Goal: Navigation & Orientation: Find specific page/section

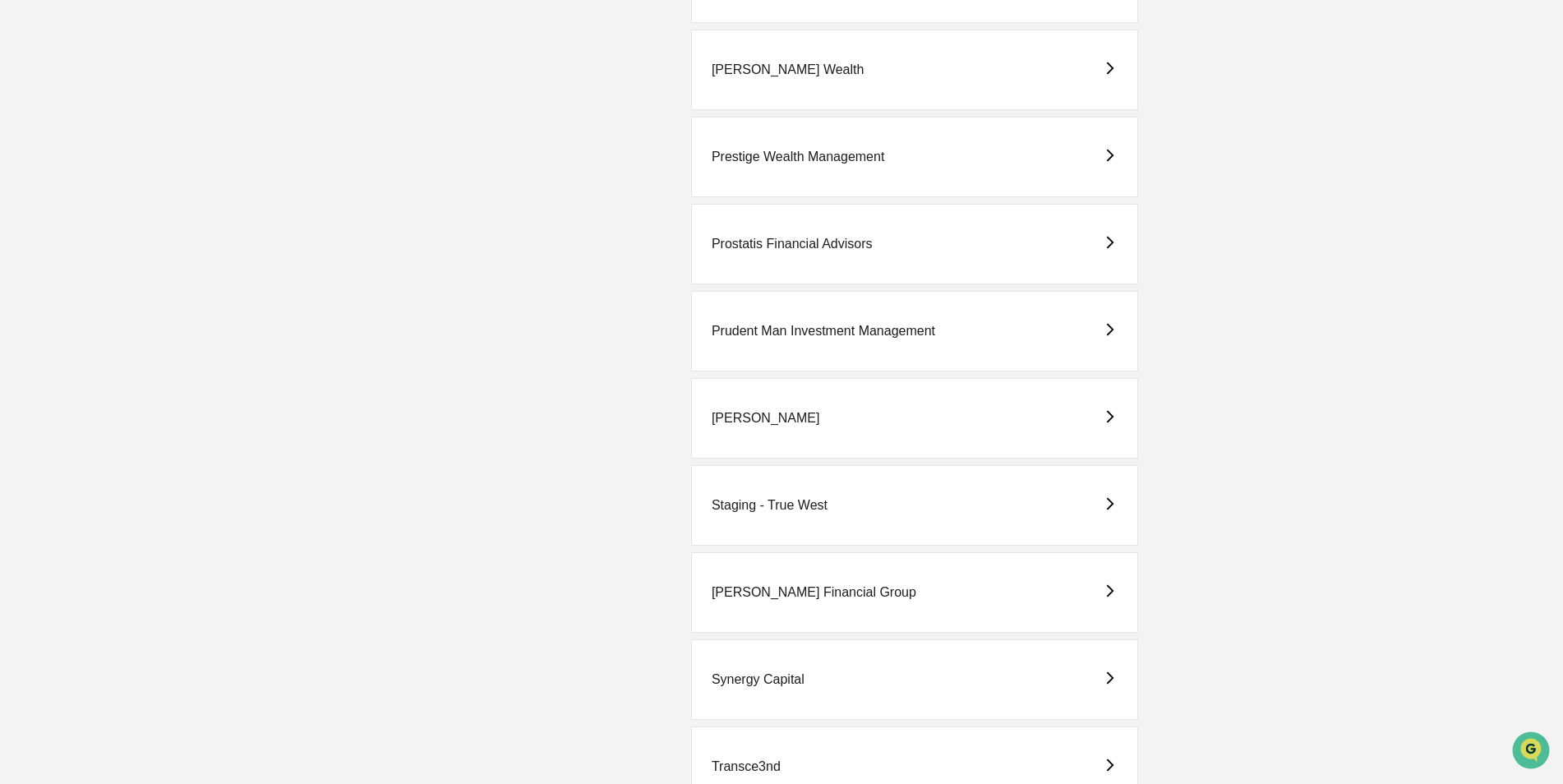
scroll to position [3778, 0]
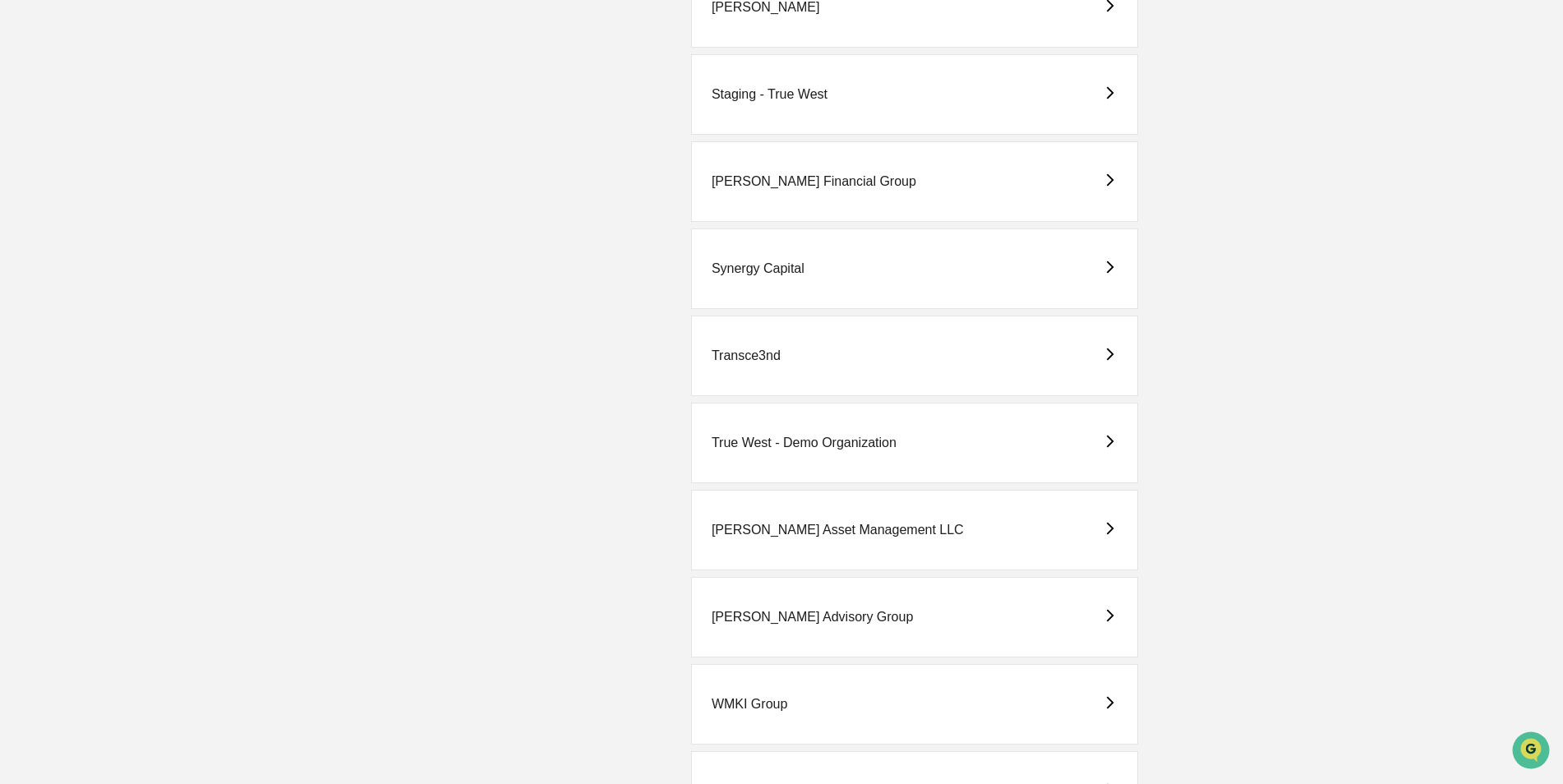
click at [759, 702] on div "WMKI Group" at bounding box center [749, 704] width 76 height 15
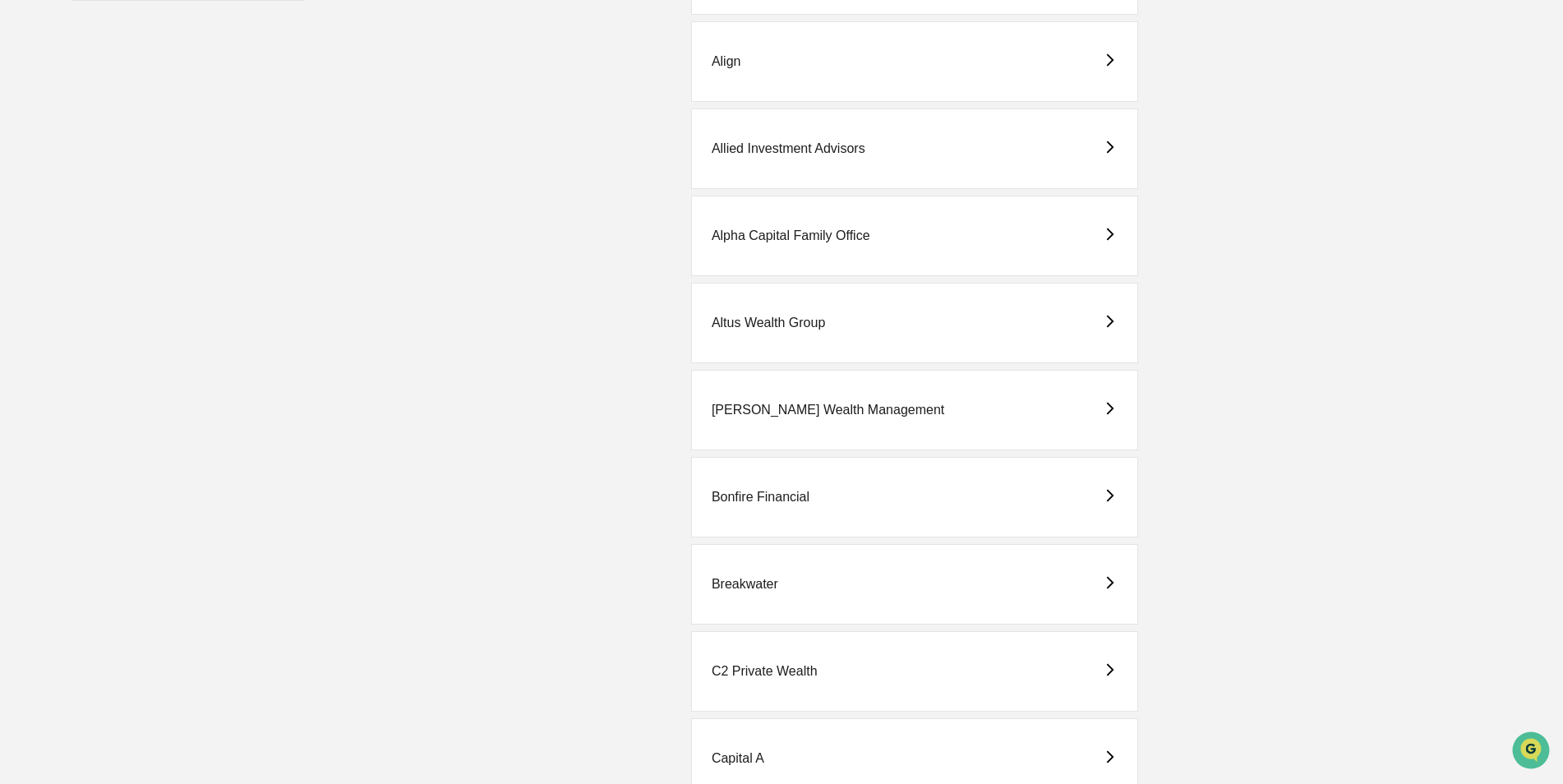
click at [821, 234] on div "Alpha Capital Family Office" at bounding box center [790, 236] width 158 height 15
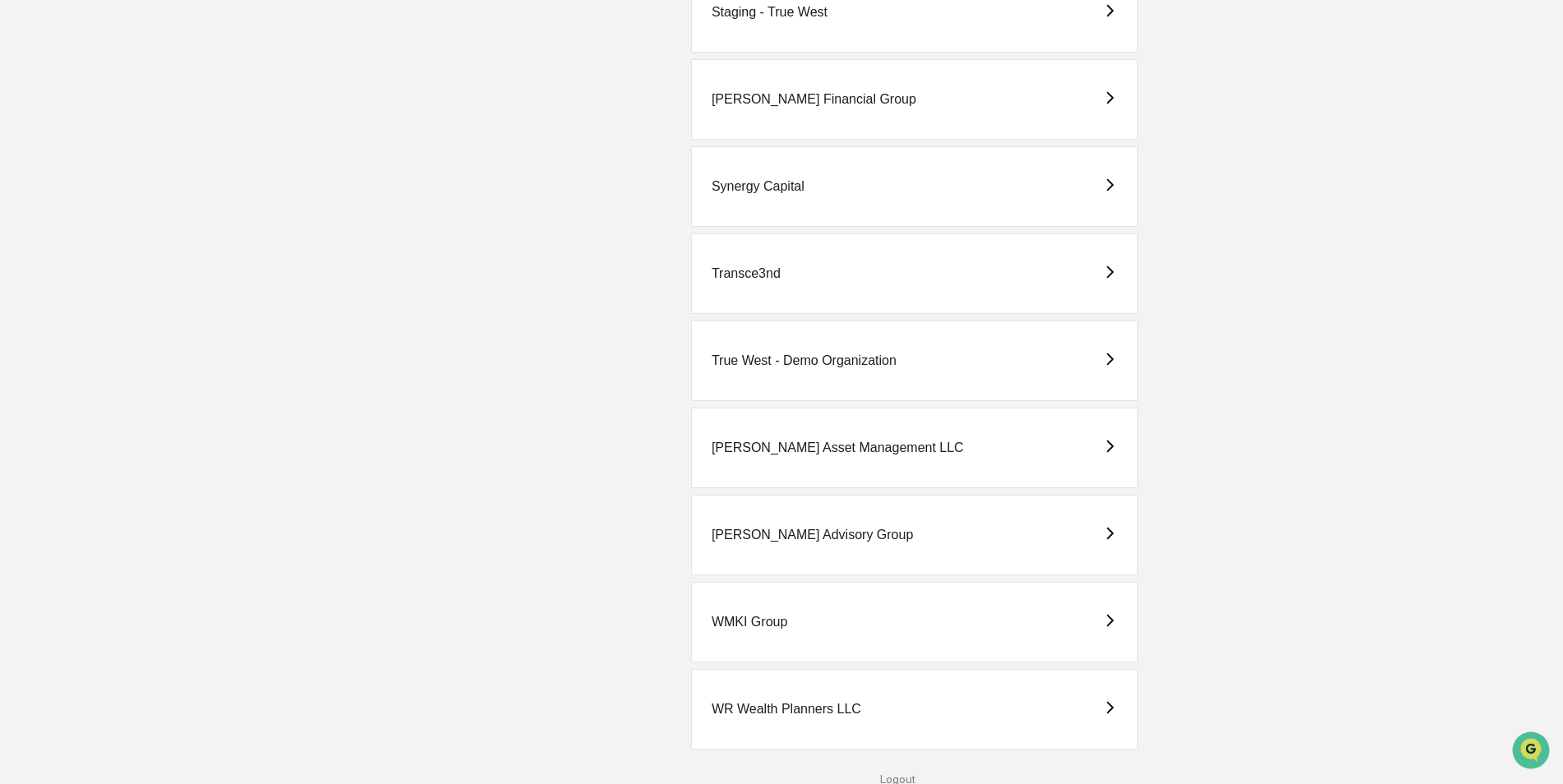
scroll to position [3862, 0]
click at [762, 614] on div "WMKI Group" at bounding box center [749, 620] width 76 height 15
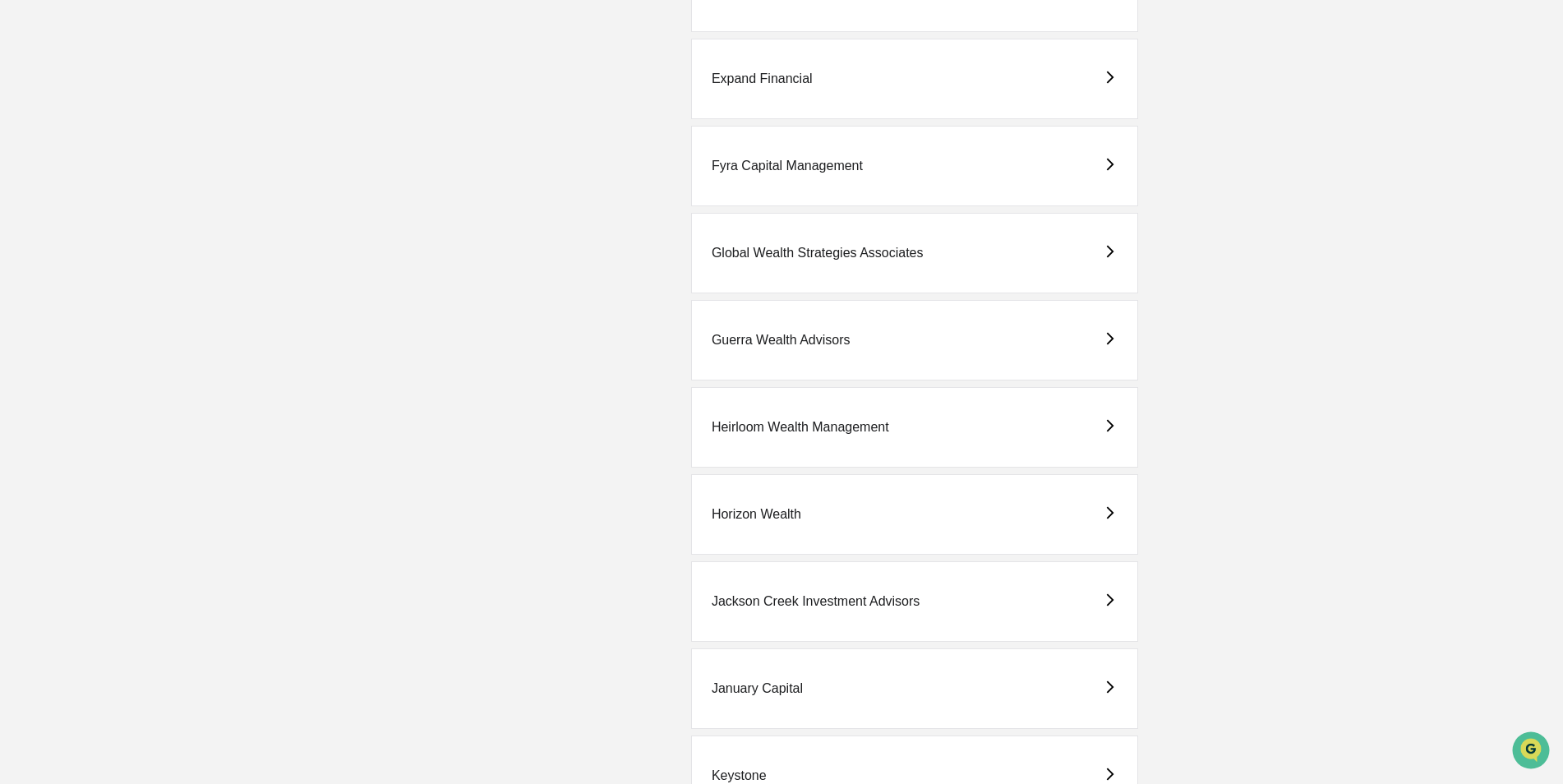
scroll to position [1971, 0]
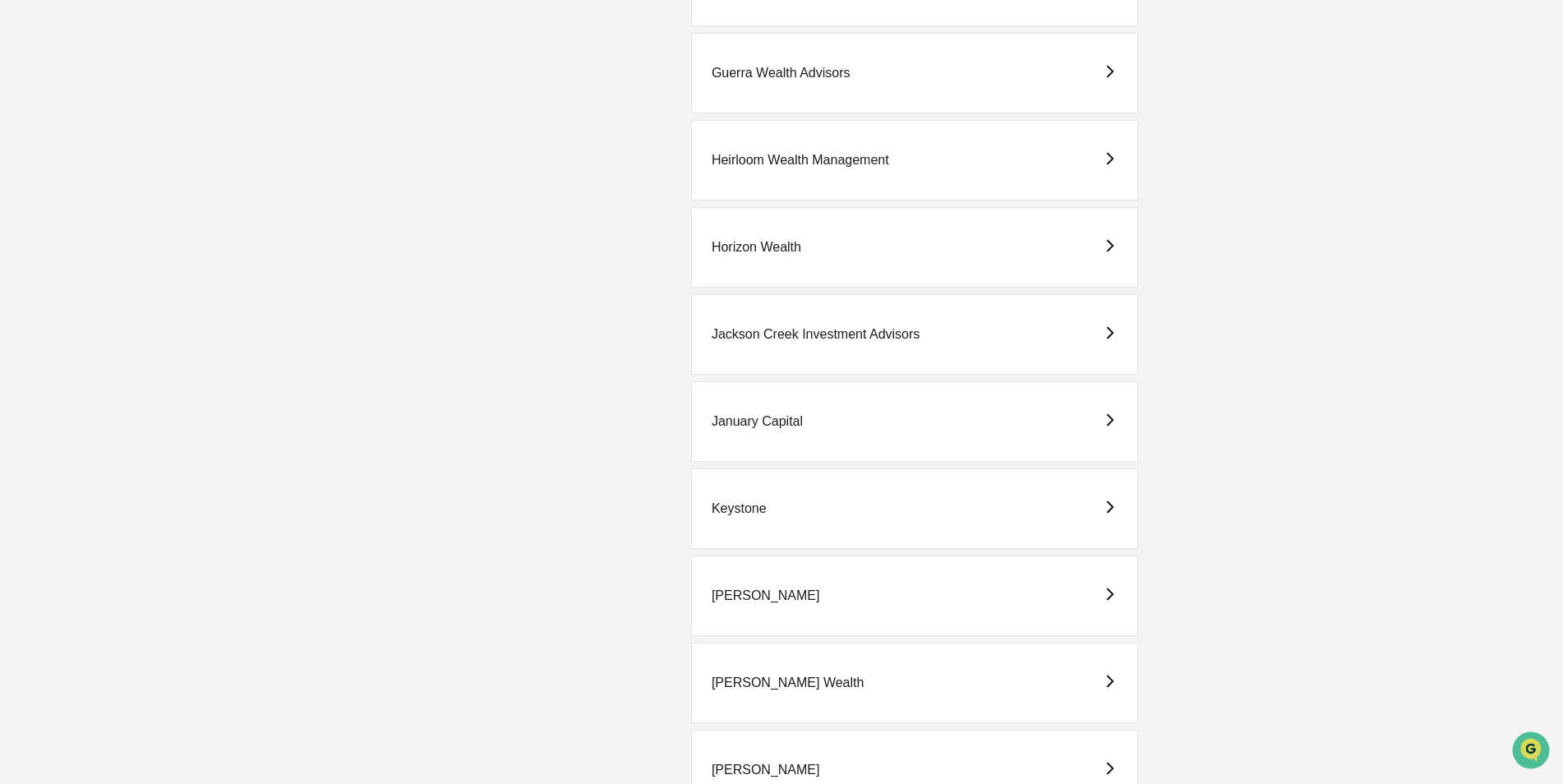
click at [745, 684] on div "[PERSON_NAME] Wealth" at bounding box center [787, 683] width 153 height 15
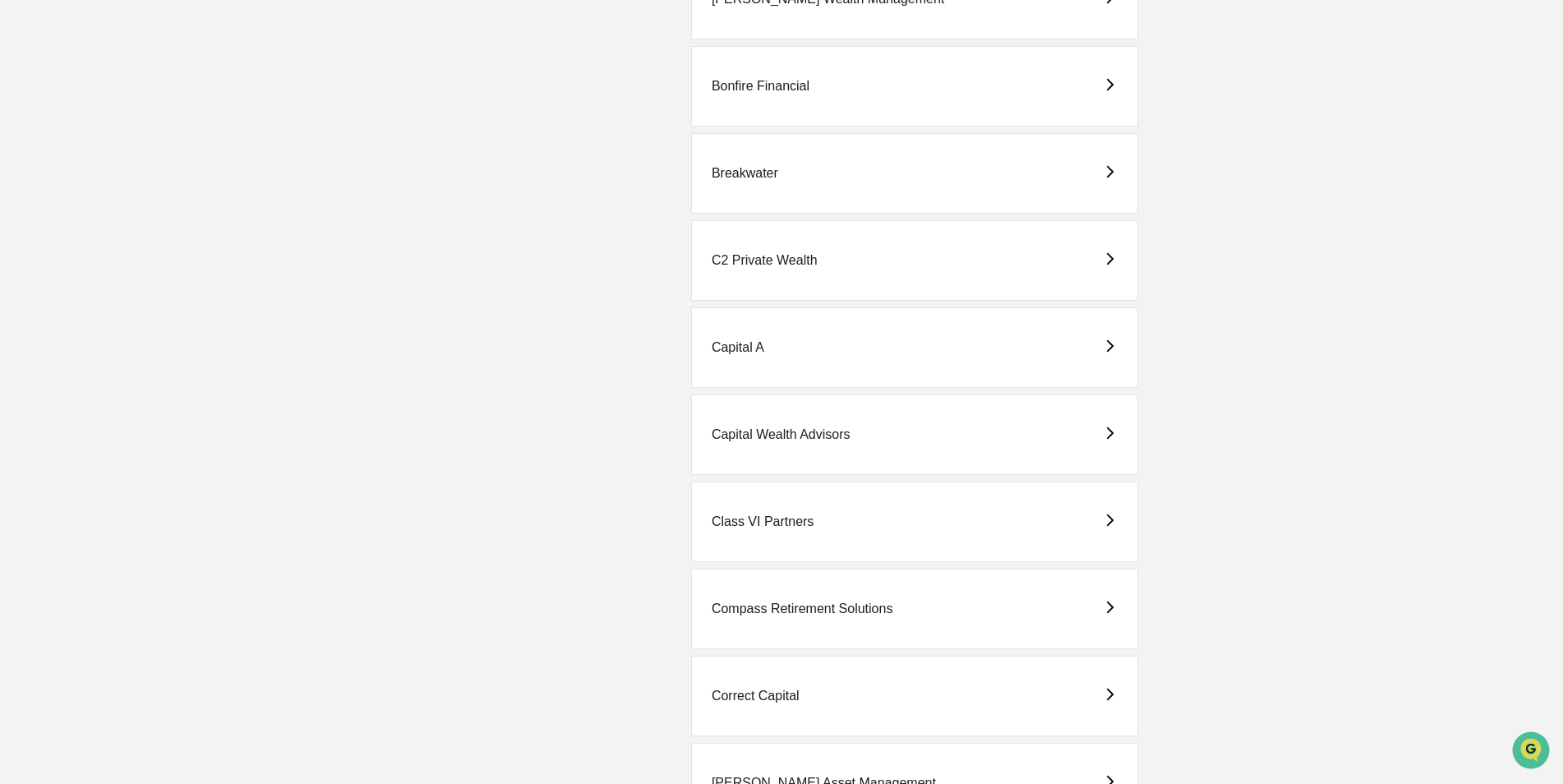
scroll to position [903, 0]
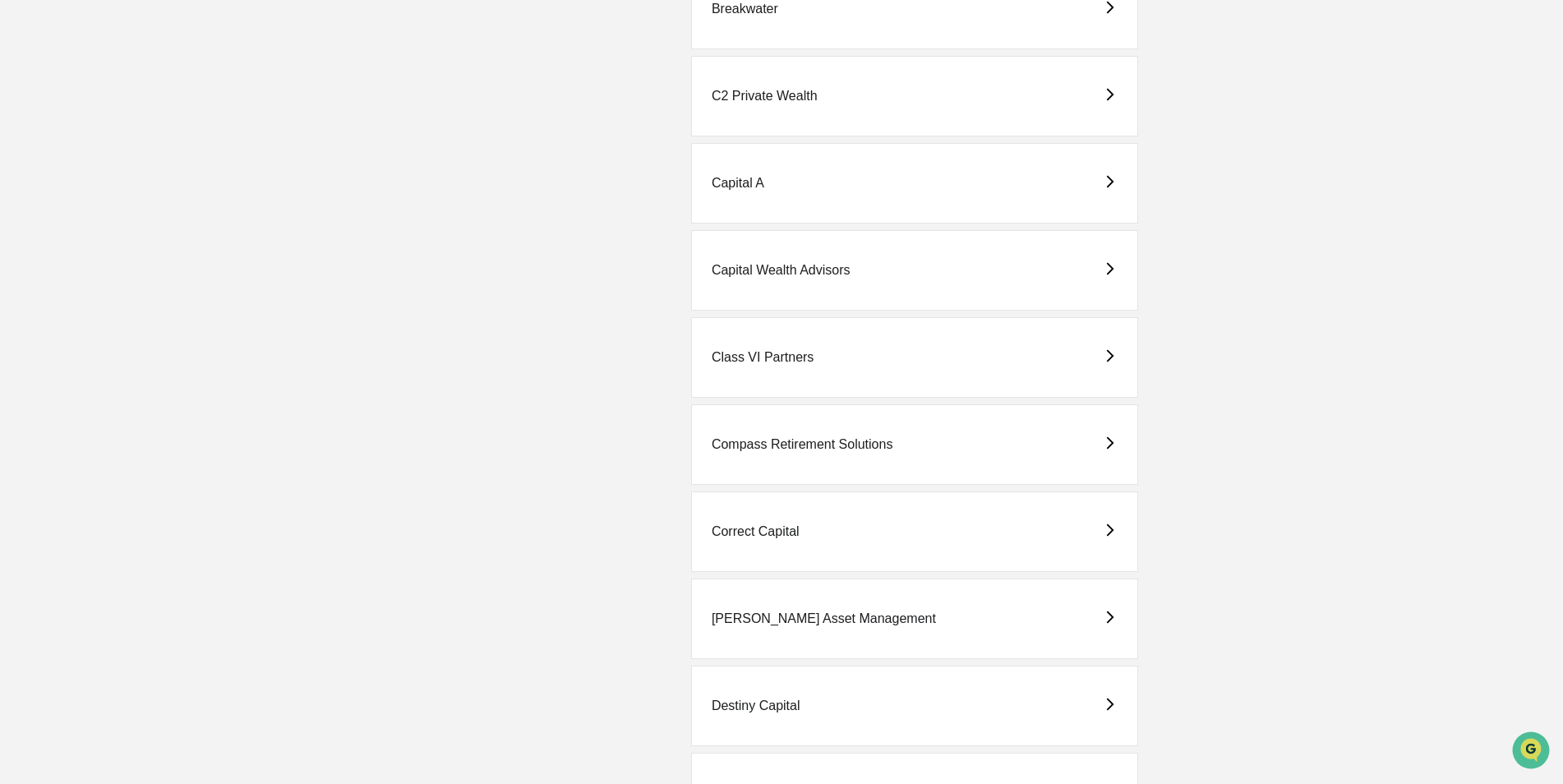
click at [743, 529] on div "Correct Capital" at bounding box center [755, 532] width 88 height 15
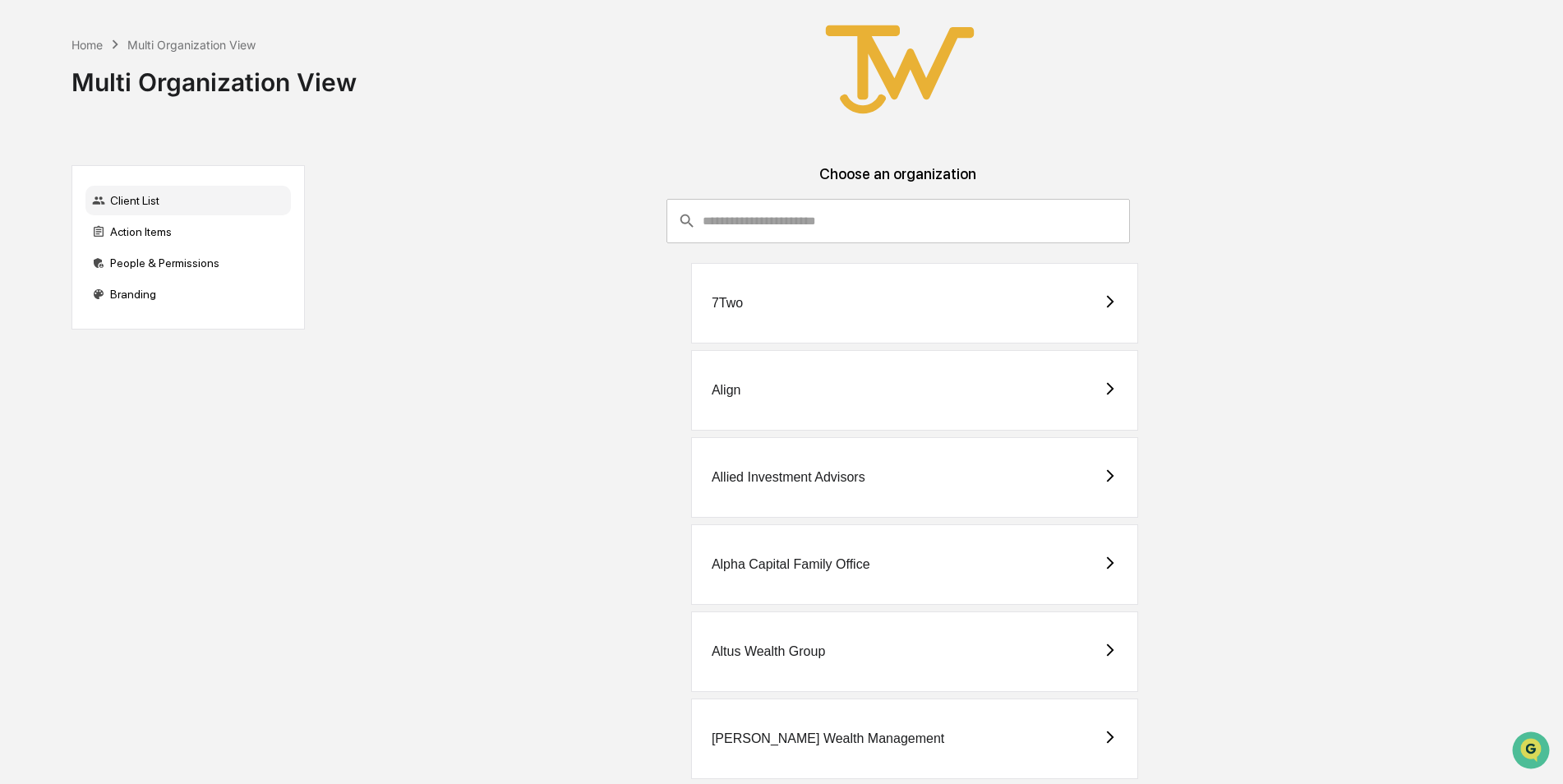
click at [783, 559] on div "Alpha Capital Family Office" at bounding box center [790, 564] width 158 height 15
